Goal: Transaction & Acquisition: Obtain resource

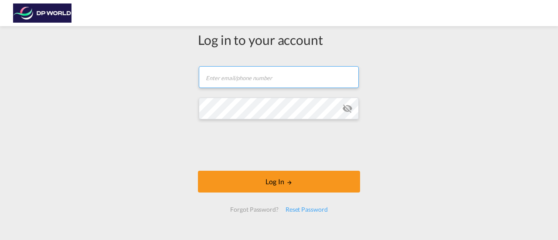
click at [258, 79] on input "text" at bounding box center [279, 77] width 160 height 22
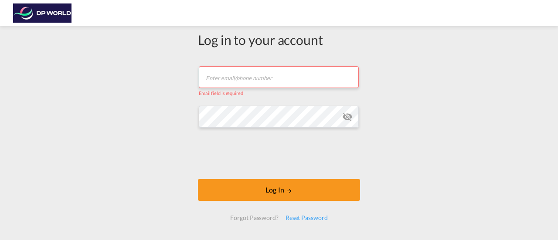
type input "[PERSON_NAME][EMAIL_ADDRESS][PERSON_NAME][DOMAIN_NAME]"
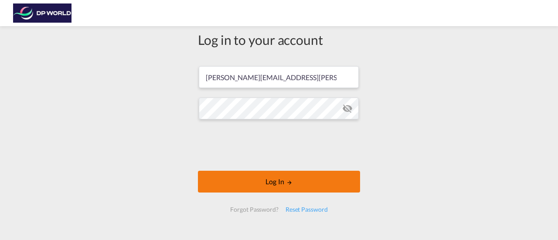
click at [252, 183] on button "Log In" at bounding box center [279, 182] width 162 height 22
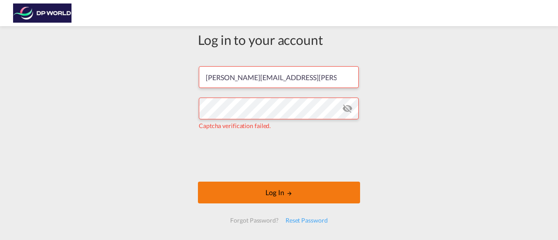
click at [266, 196] on button "Log In" at bounding box center [279, 193] width 162 height 22
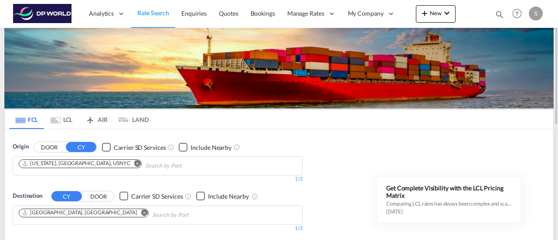
click at [134, 163] on md-icon "Remove" at bounding box center [137, 163] width 7 height 7
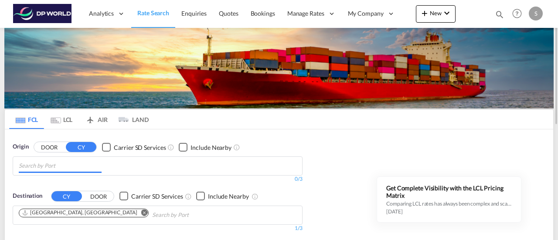
click at [141, 211] on md-icon "Remove" at bounding box center [144, 212] width 7 height 7
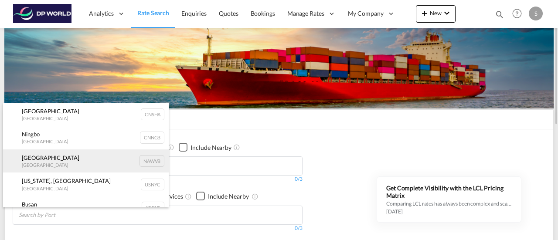
click at [39, 166] on div "Walvis Bay Namibia NAWVB" at bounding box center [86, 162] width 166 height 24
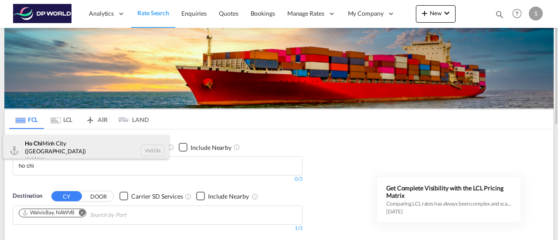
type input "ho chi"
click at [53, 148] on div "Ho Chi Minh City (Saigon) Viet Nam VNSGN" at bounding box center [86, 150] width 166 height 31
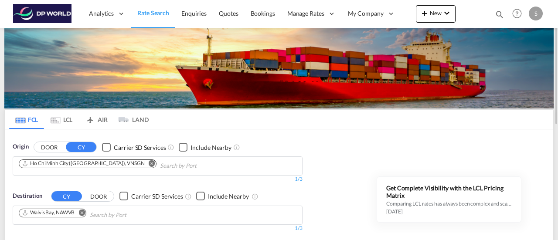
click at [84, 211] on md-icon "Remove" at bounding box center [81, 212] width 7 height 7
click at [67, 213] on input "Chips input." at bounding box center [60, 215] width 83 height 14
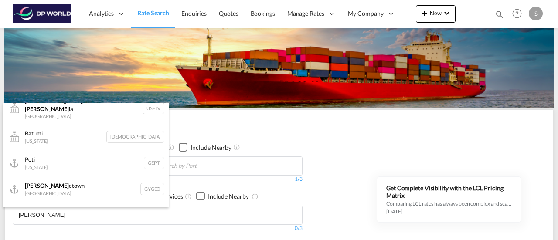
scroll to position [131, 0]
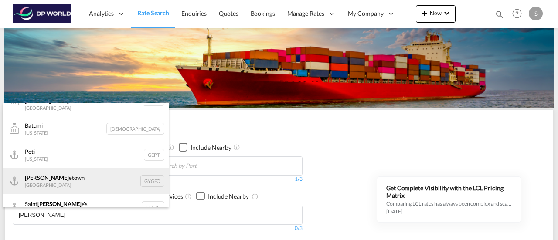
type input "Georg"
click at [75, 168] on div "Georg etown Guyana GYGEO" at bounding box center [86, 181] width 166 height 26
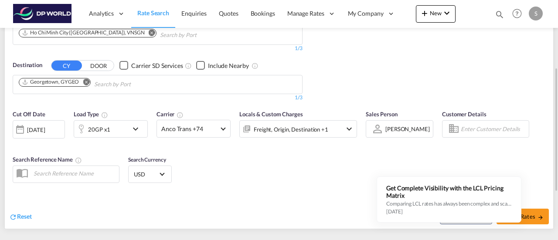
click at [139, 127] on md-icon "icon-chevron-down" at bounding box center [137, 129] width 15 height 10
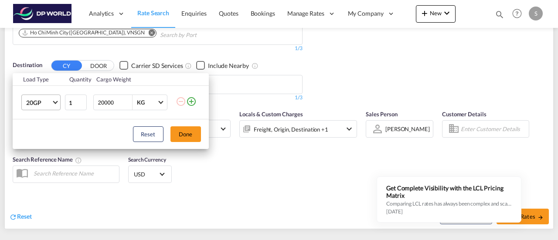
click at [52, 105] on md-select-value "20GP" at bounding box center [42, 102] width 35 height 15
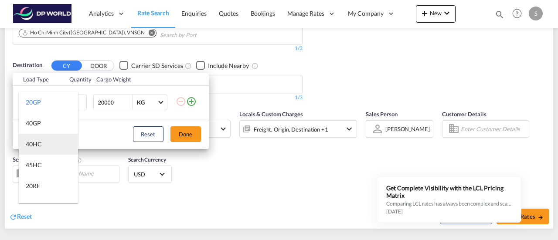
click at [44, 139] on md-option "40HC" at bounding box center [48, 144] width 59 height 21
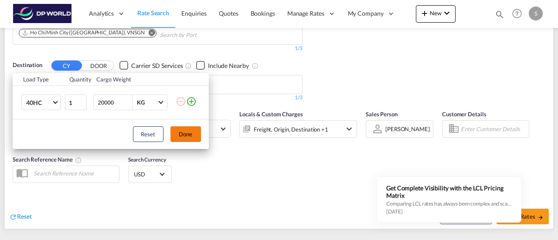
click at [187, 129] on button "Done" at bounding box center [185, 134] width 31 height 16
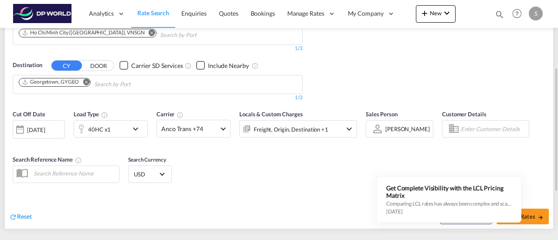
click at [34, 128] on div "[DATE]" at bounding box center [36, 130] width 18 height 8
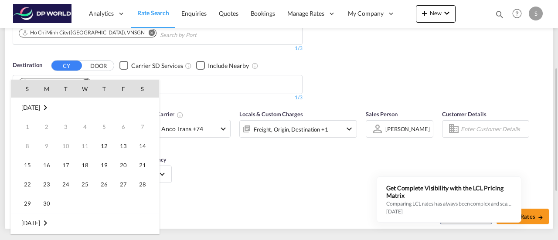
scroll to position [347, 0]
click at [68, 163] on span "16" at bounding box center [65, 165] width 17 height 17
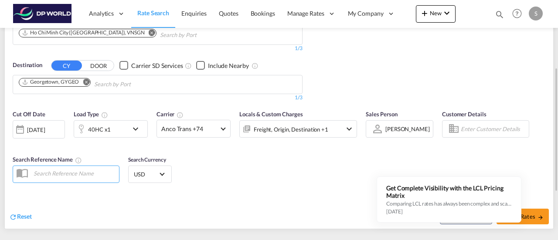
scroll to position [218, 0]
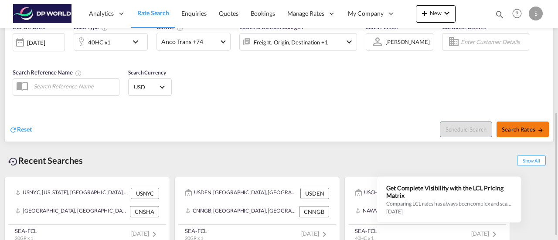
click at [524, 126] on span "Search Rates" at bounding box center [523, 129] width 42 height 7
type input "VNSGN to GYGEO / 16 Sep 2025"
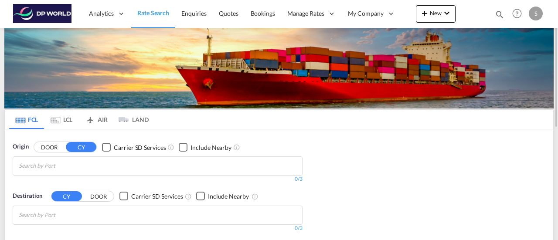
drag, startPoint x: 540, startPoint y: 20, endPoint x: 536, endPoint y: 16, distance: 5.9
click at [538, 17] on md-menu-bar "S My Profile Logout" at bounding box center [537, 13] width 16 height 27
click at [535, 16] on div "S" at bounding box center [536, 14] width 14 height 14
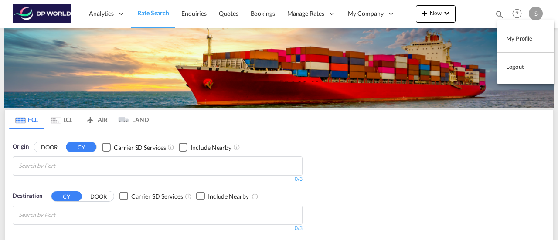
click at [521, 40] on button "My Profile" at bounding box center [525, 38] width 57 height 17
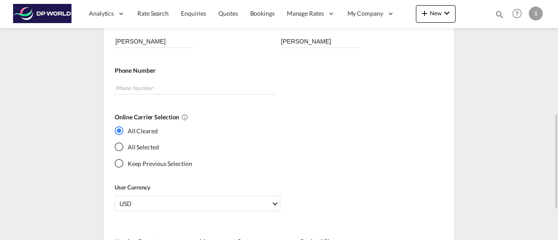
scroll to position [174, 0]
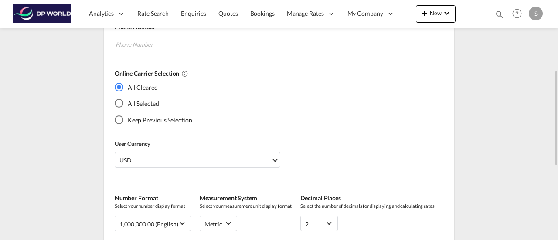
click at [119, 105] on div "All Selected" at bounding box center [119, 103] width 9 height 9
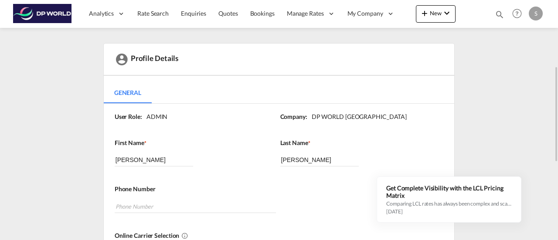
scroll to position [0, 0]
